Goal: Task Accomplishment & Management: Use online tool/utility

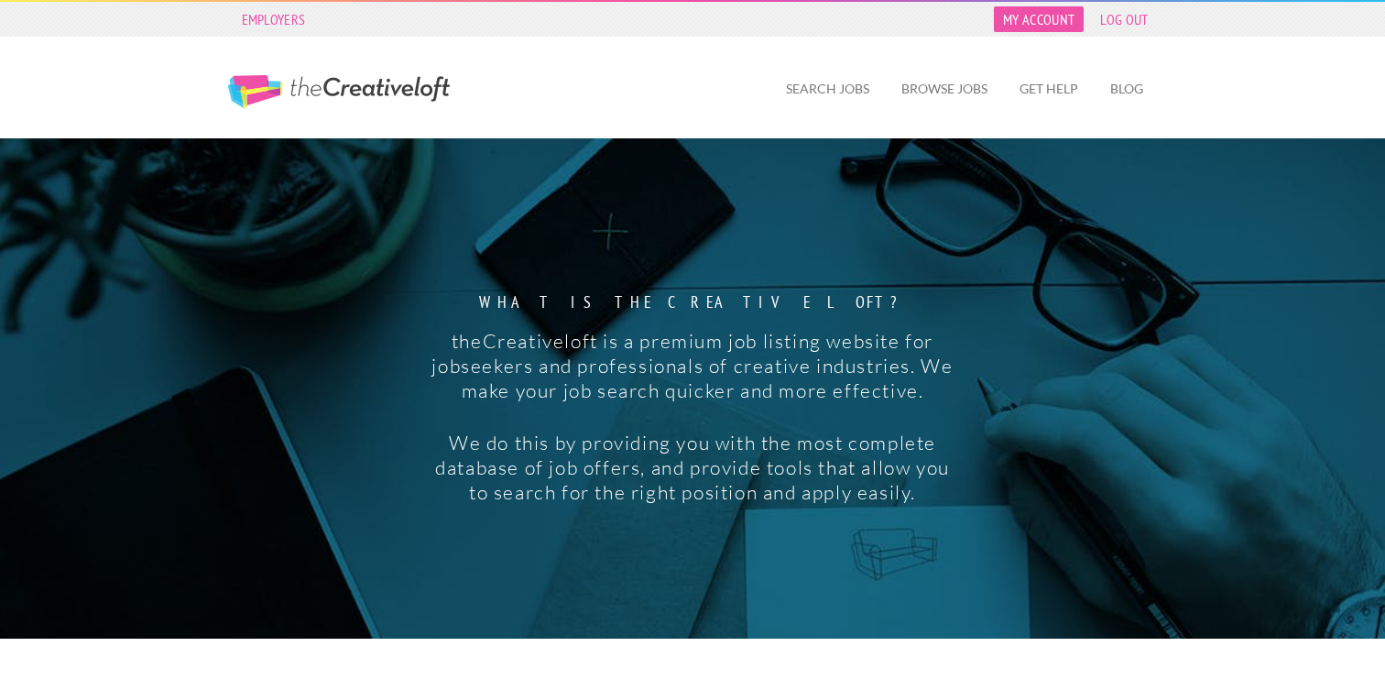
click at [1050, 30] on link "My Account" at bounding box center [1039, 19] width 90 height 26
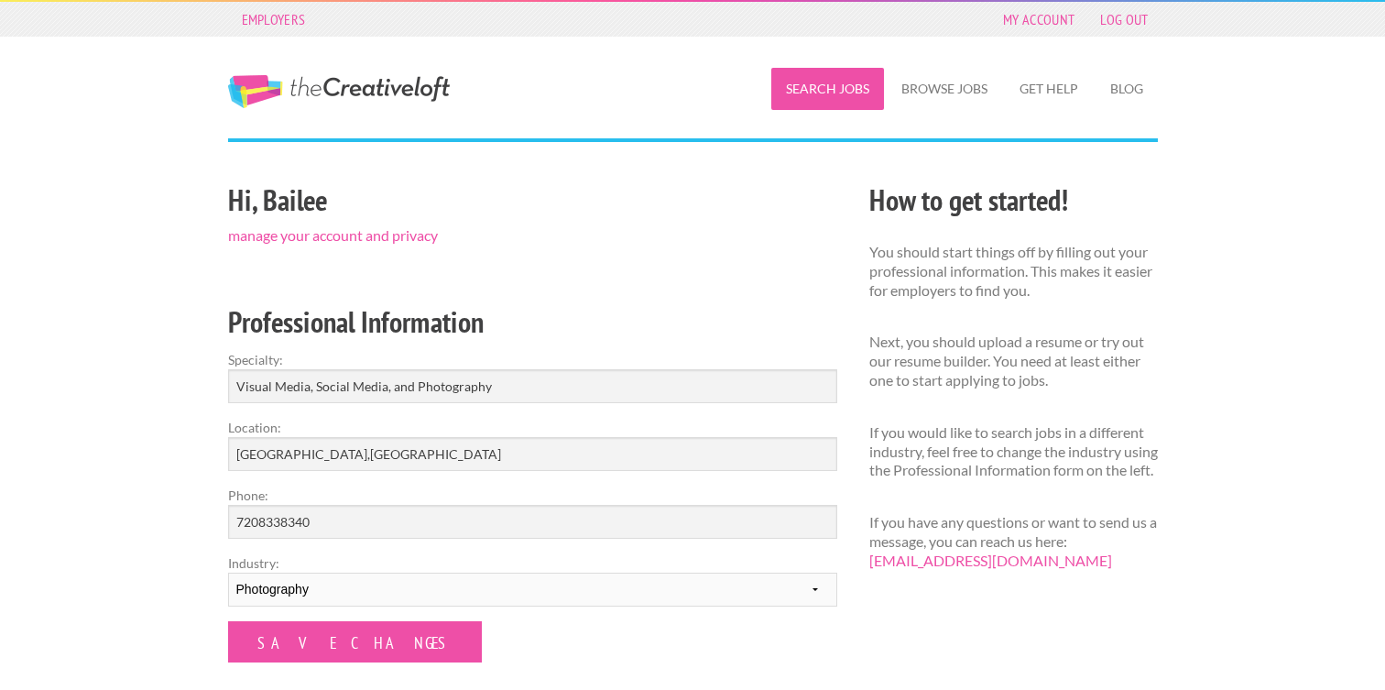
click at [859, 93] on link "Search Jobs" at bounding box center [827, 89] width 113 height 42
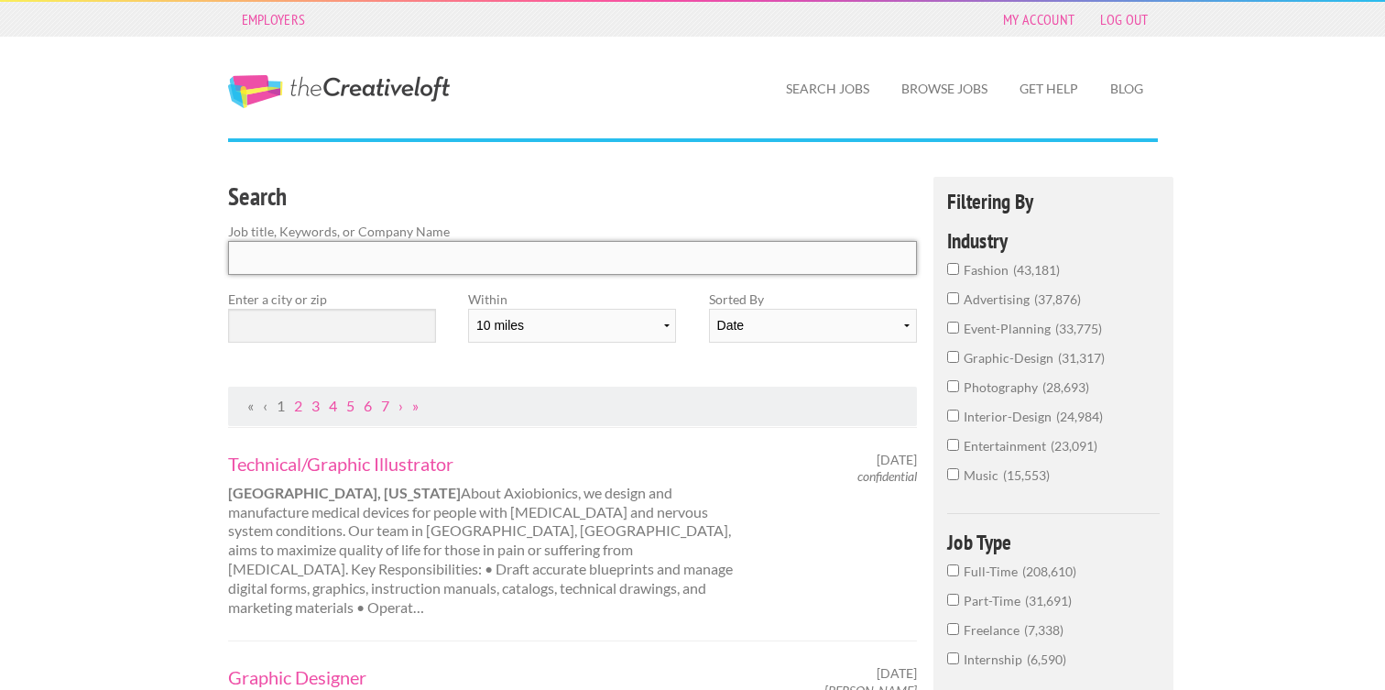
click at [436, 272] on input "Search" at bounding box center [573, 258] width 690 height 34
click at [356, 329] on input "text" at bounding box center [332, 326] width 208 height 34
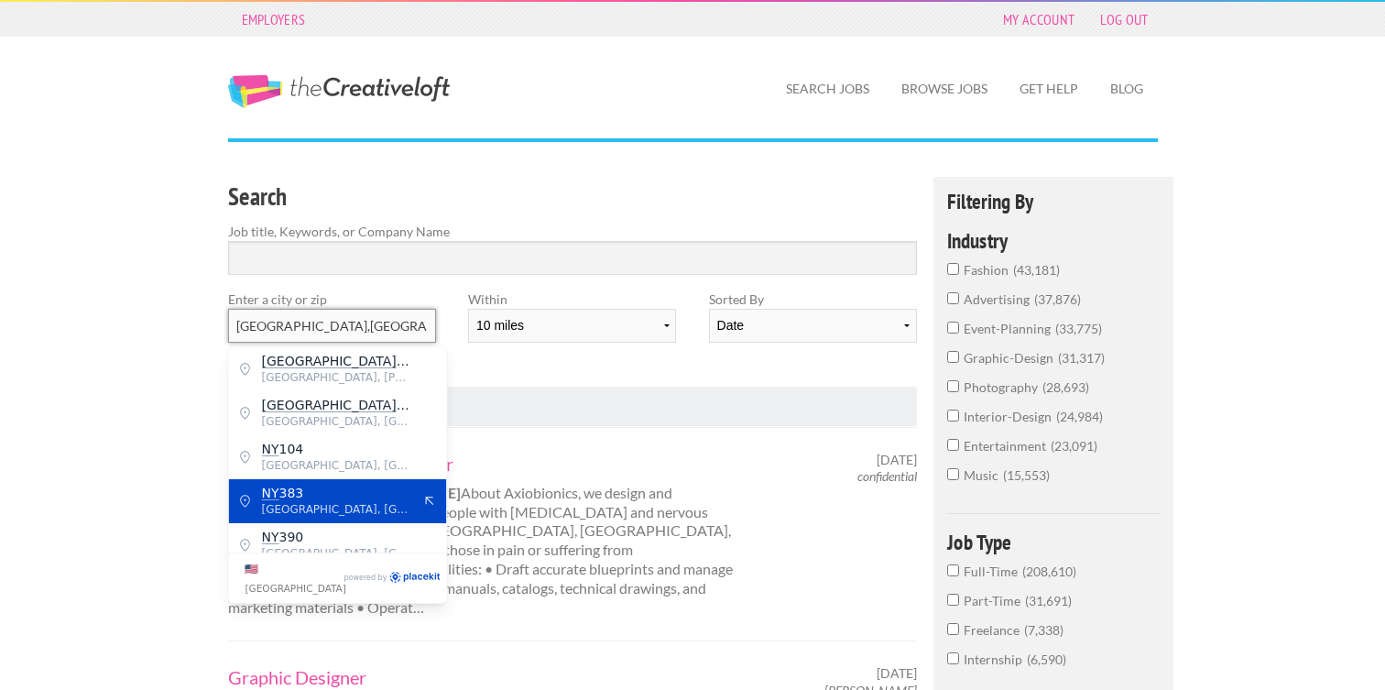
scroll to position [15, 0]
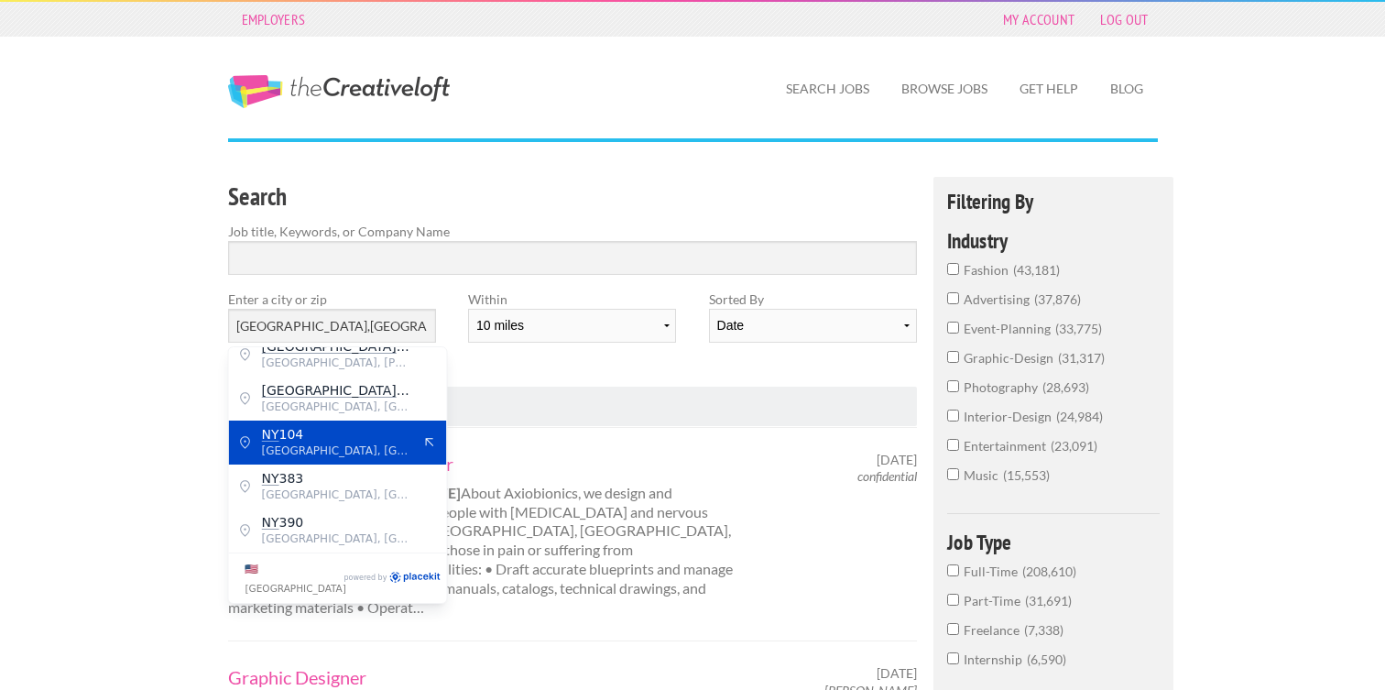
click at [334, 451] on span "Rochester, Monroe County" at bounding box center [337, 451] width 150 height 16
type input "NY 104"
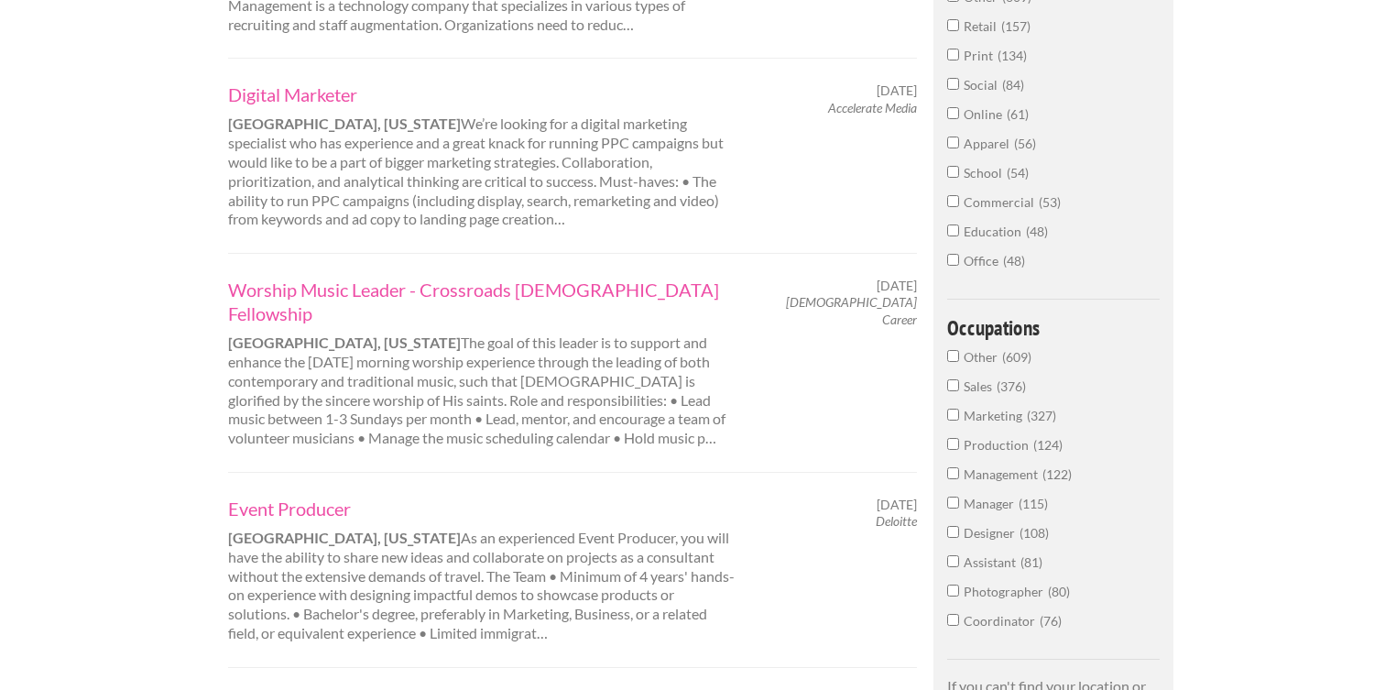
scroll to position [764, 0]
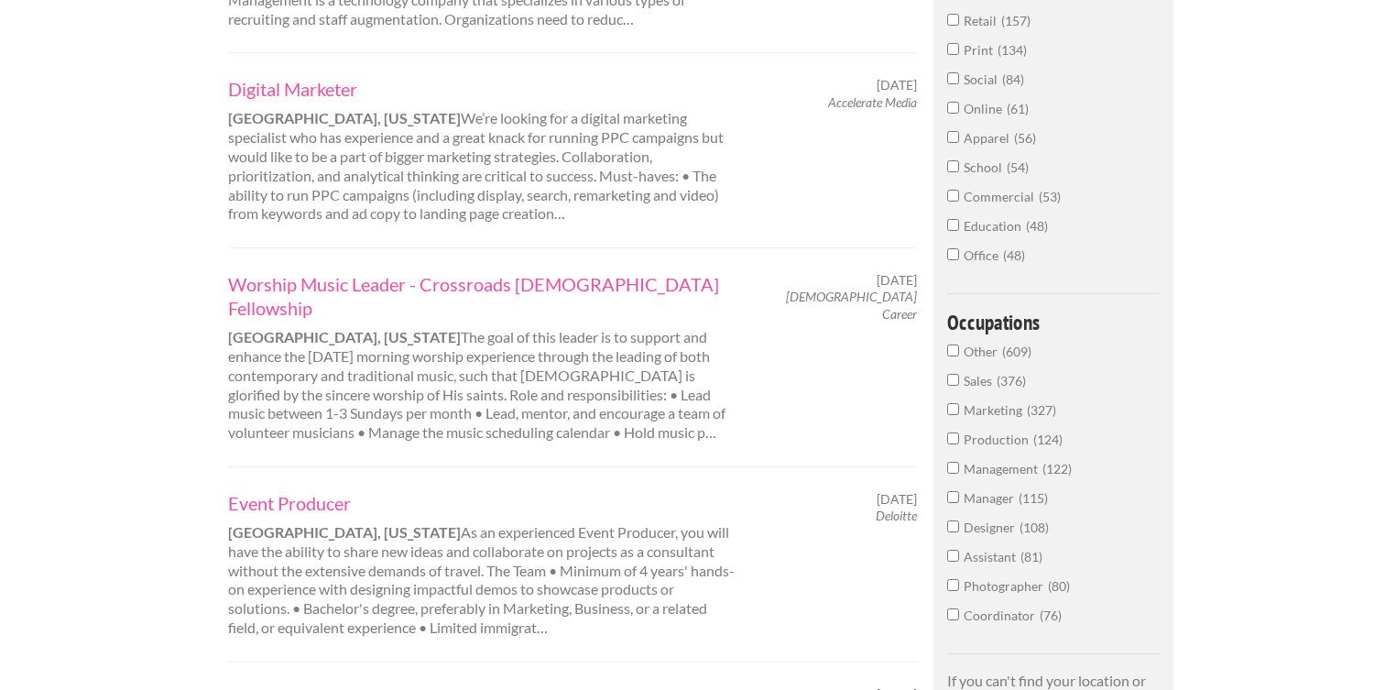
drag, startPoint x: 224, startPoint y: 122, endPoint x: 562, endPoint y: 226, distance: 353.9
click at [562, 226] on div "Digital Marketer Rochester, New York We’re looking for a digital marketing spec…" at bounding box center [573, 149] width 690 height 195
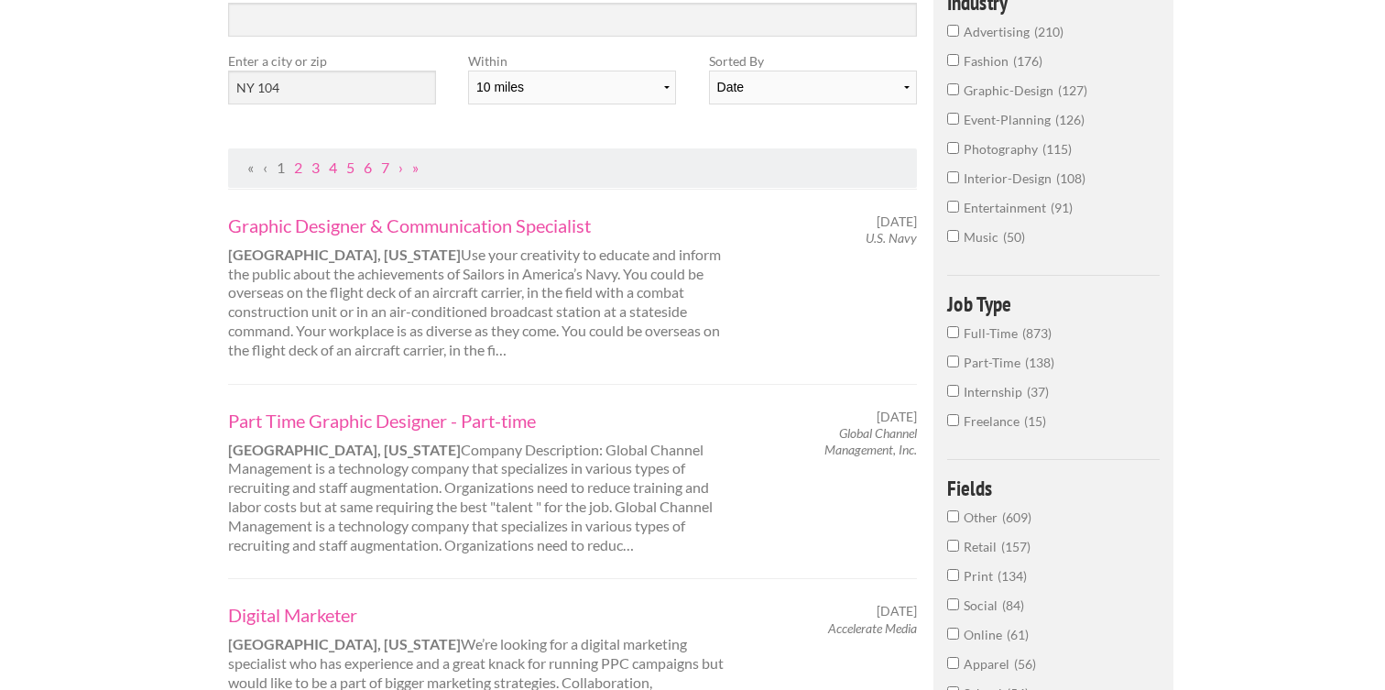
scroll to position [0, 0]
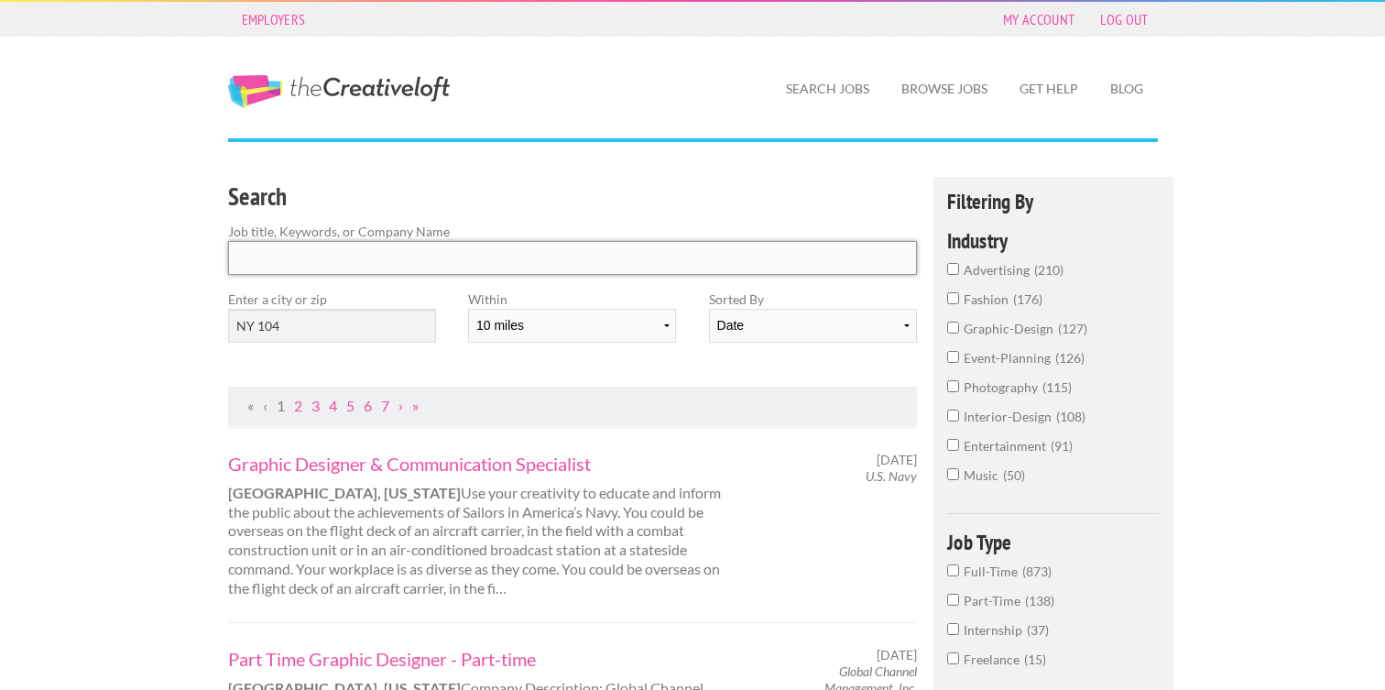
click at [443, 251] on input "Search" at bounding box center [573, 258] width 690 height 34
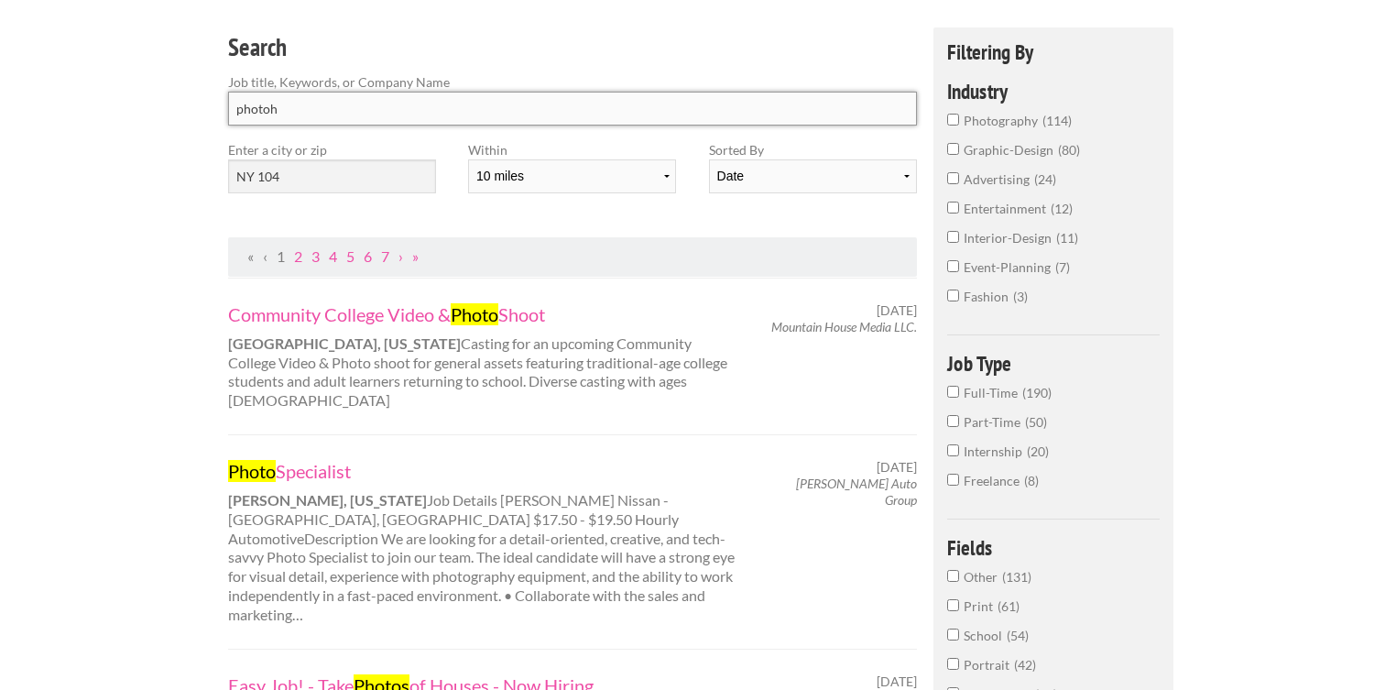
scroll to position [155, 0]
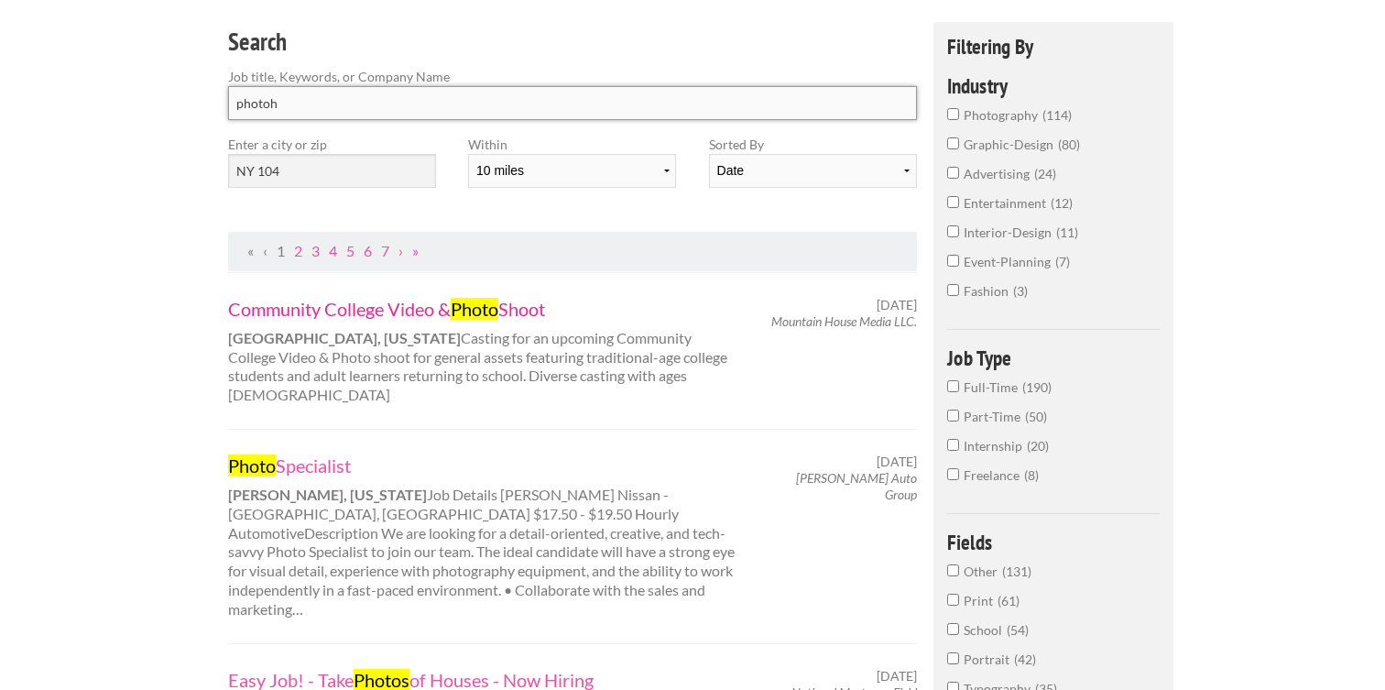
type input "photoh"
click at [228, 301] on link "Community College Video & Photo Shoot" at bounding box center [482, 309] width 509 height 24
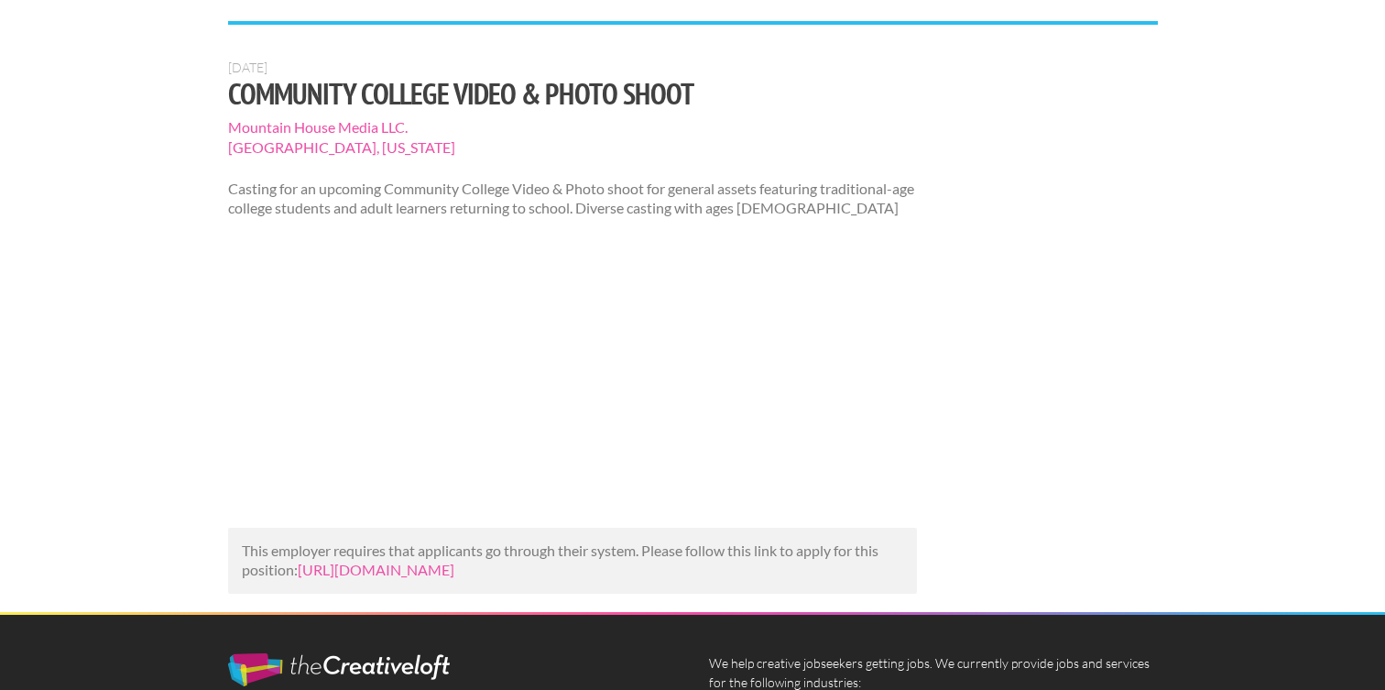
scroll to position [115, 0]
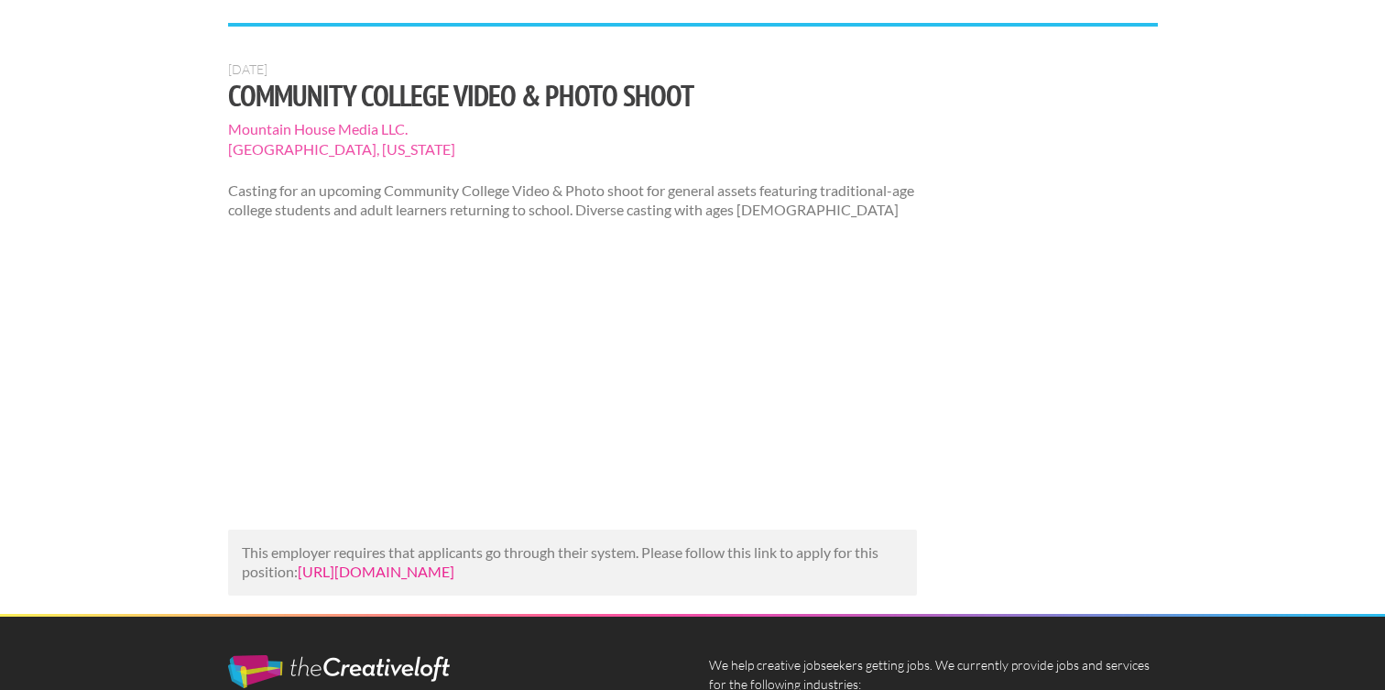
click at [454, 578] on link "https://www.backstage.com/casting/community-college-video-photo-shoot-3019685/?…" at bounding box center [376, 571] width 157 height 17
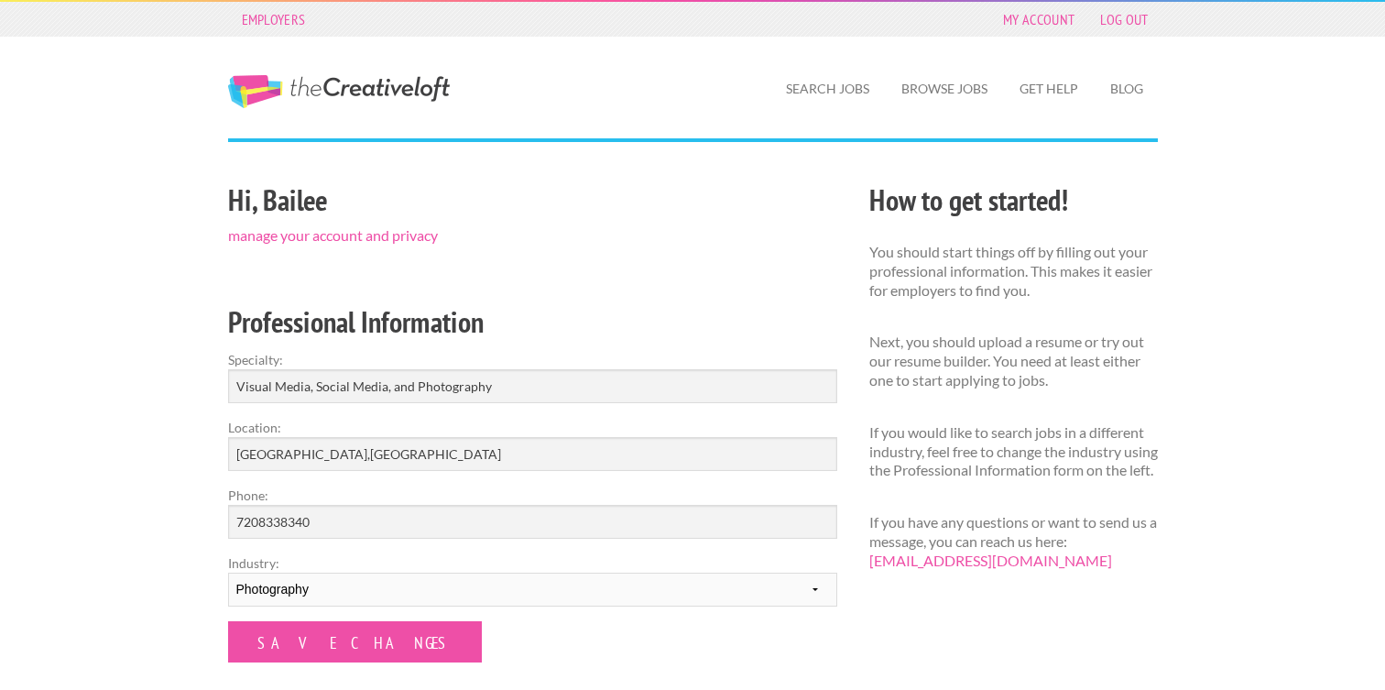
click at [412, 96] on link "The Creative Loft" at bounding box center [339, 91] width 222 height 33
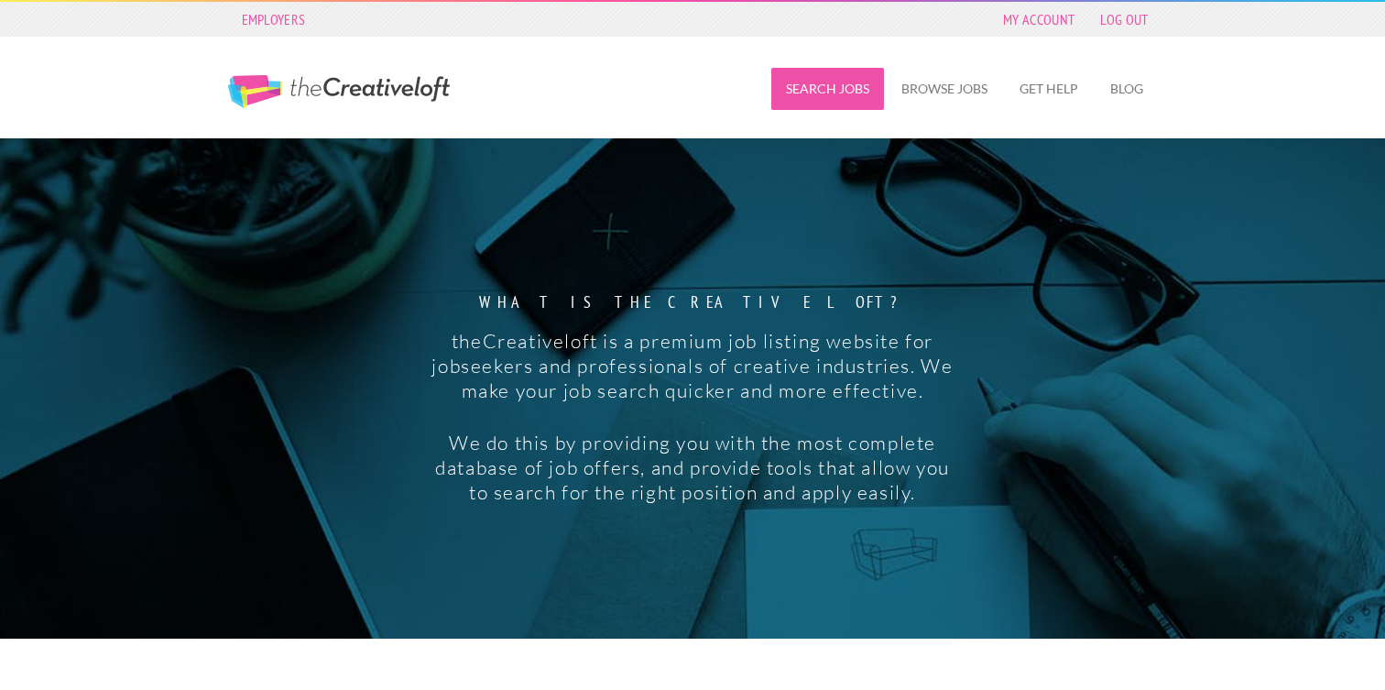
click at [843, 90] on link "Search Jobs" at bounding box center [827, 89] width 113 height 42
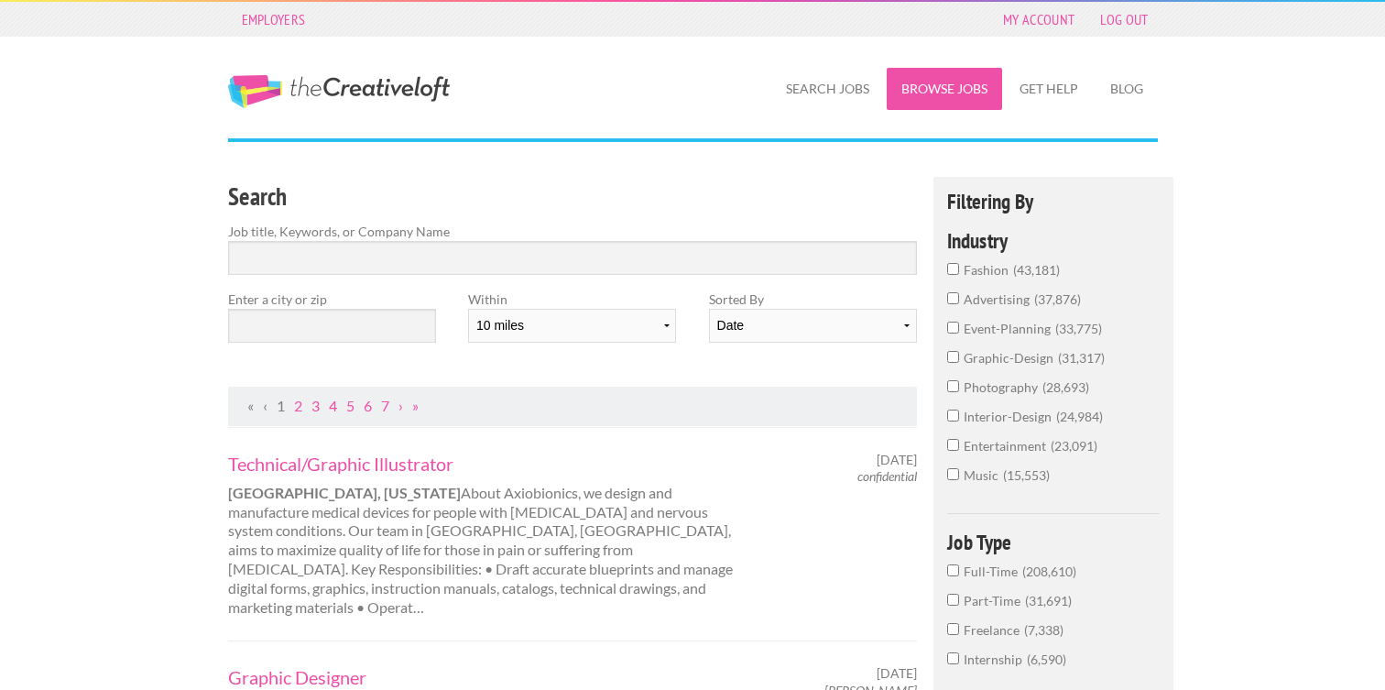
click at [914, 86] on link "Browse Jobs" at bounding box center [944, 89] width 115 height 42
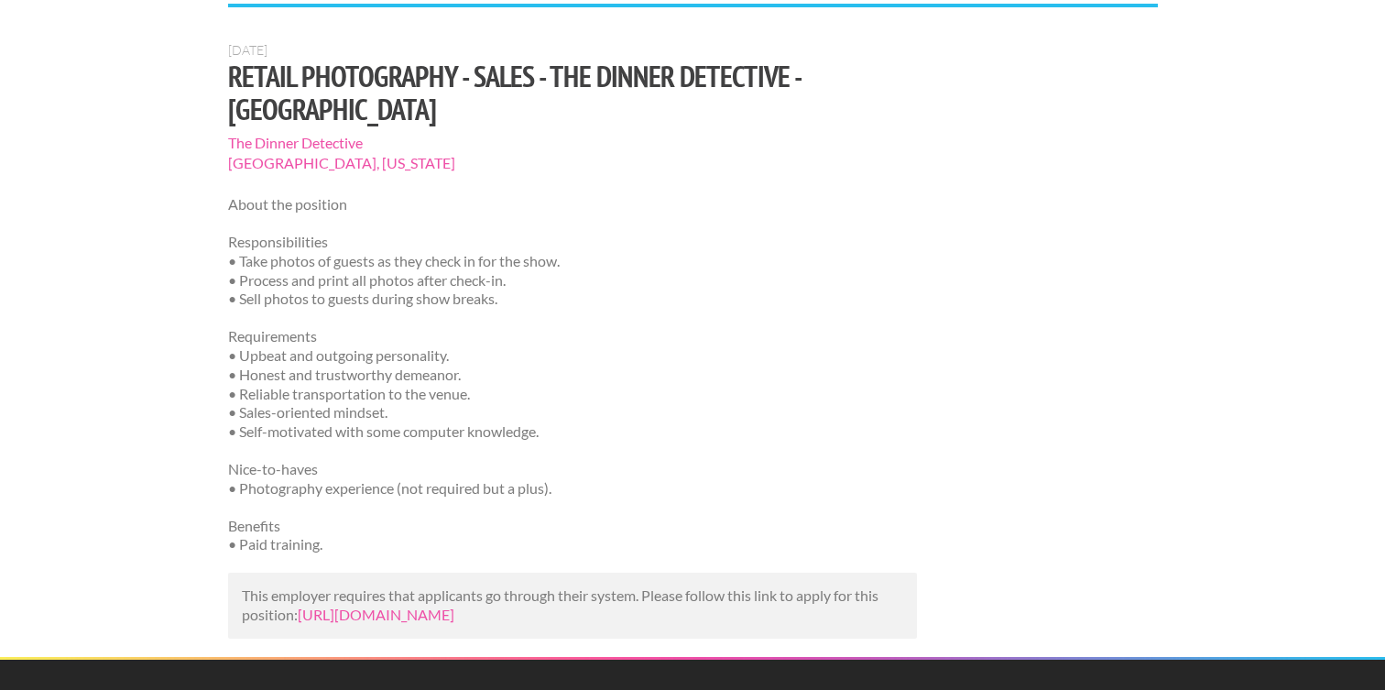
scroll to position [142, 0]
